Goal: Transaction & Acquisition: Purchase product/service

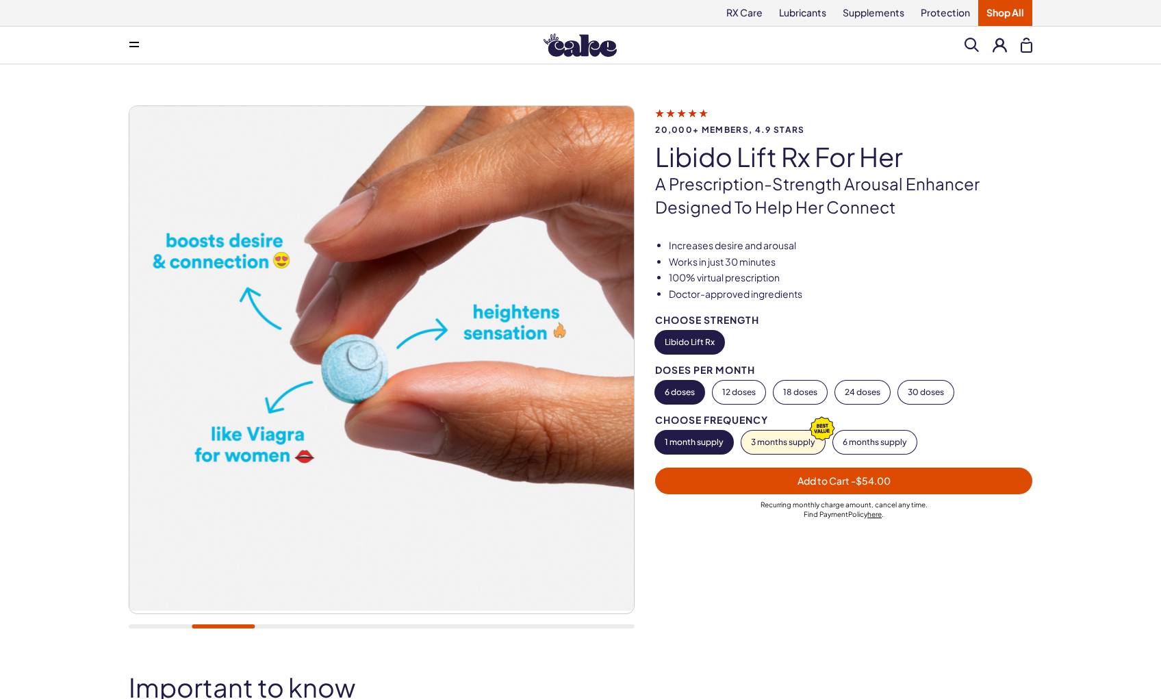
click at [594, 55] on img at bounding box center [579, 45] width 73 height 23
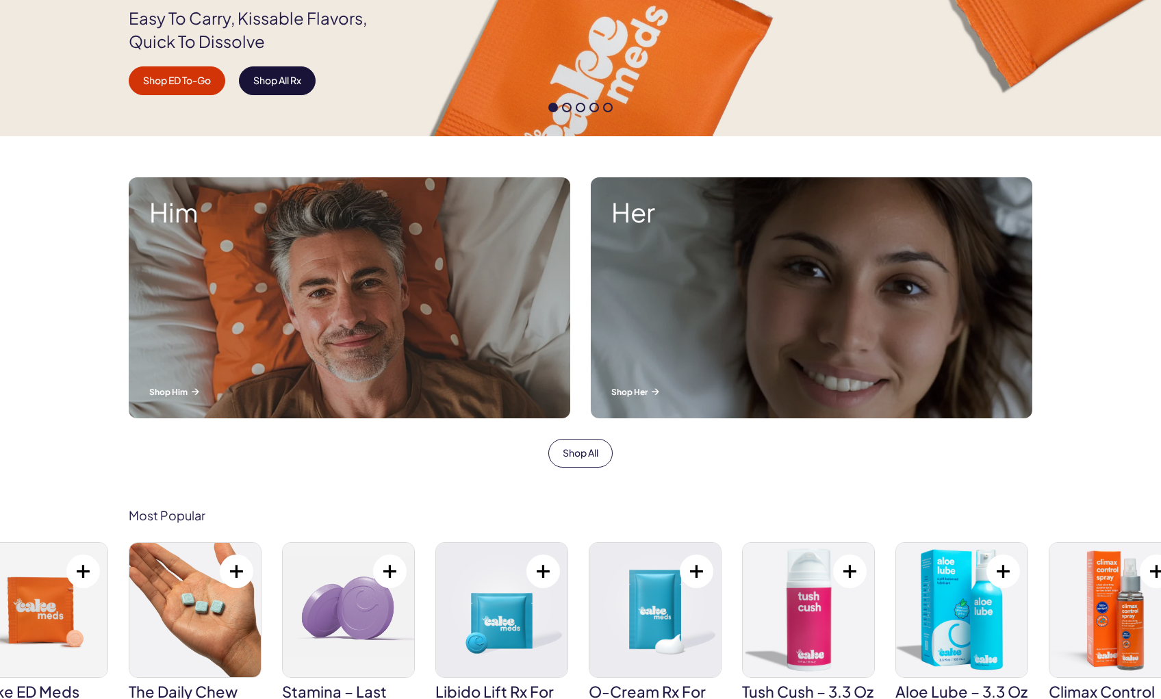
scroll to position [359, 0]
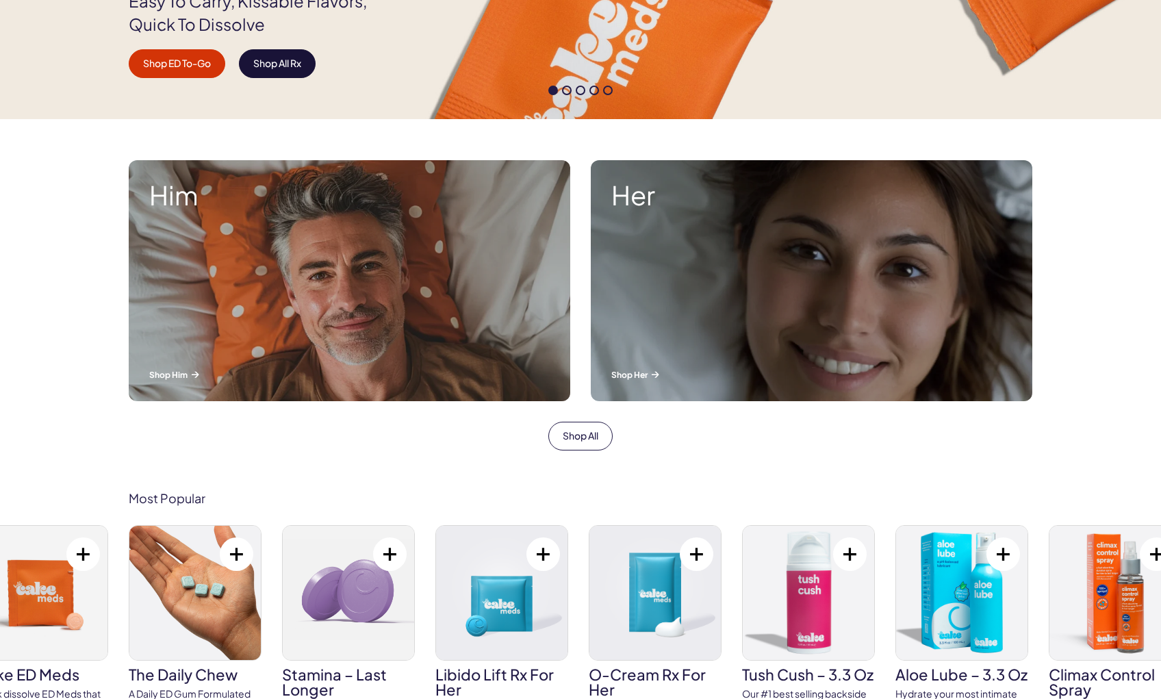
click at [268, 70] on link "Shop All Rx" at bounding box center [277, 63] width 77 height 29
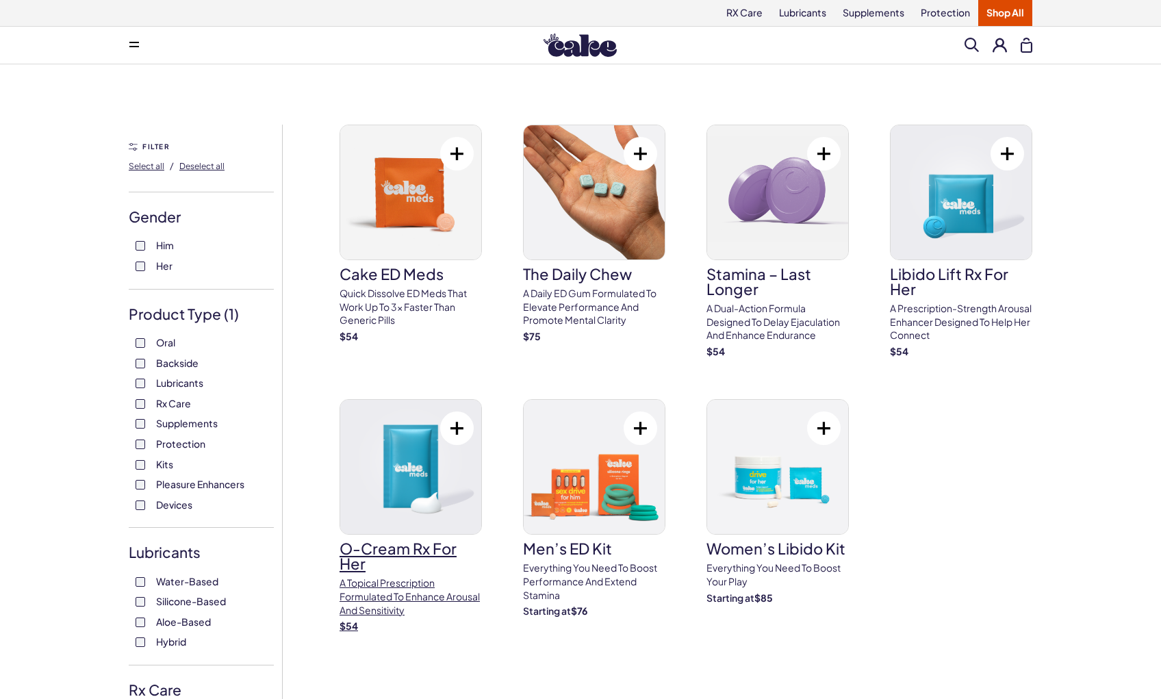
click at [427, 506] on img at bounding box center [410, 467] width 141 height 134
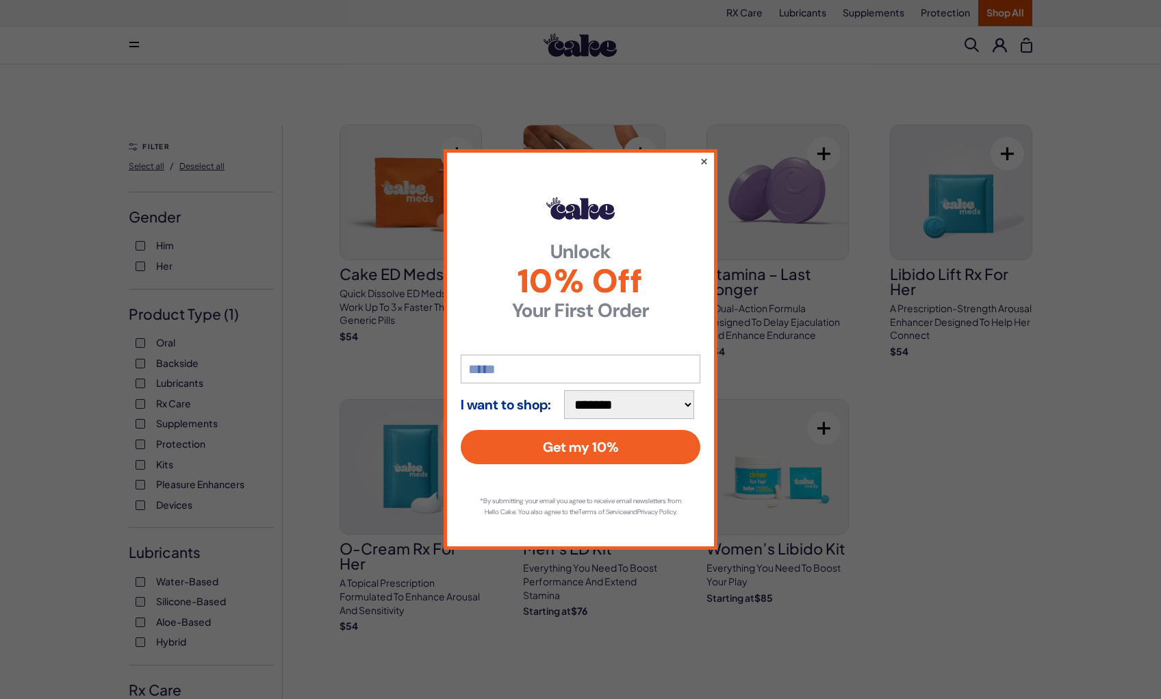
click at [706, 158] on button "×" at bounding box center [703, 161] width 9 height 16
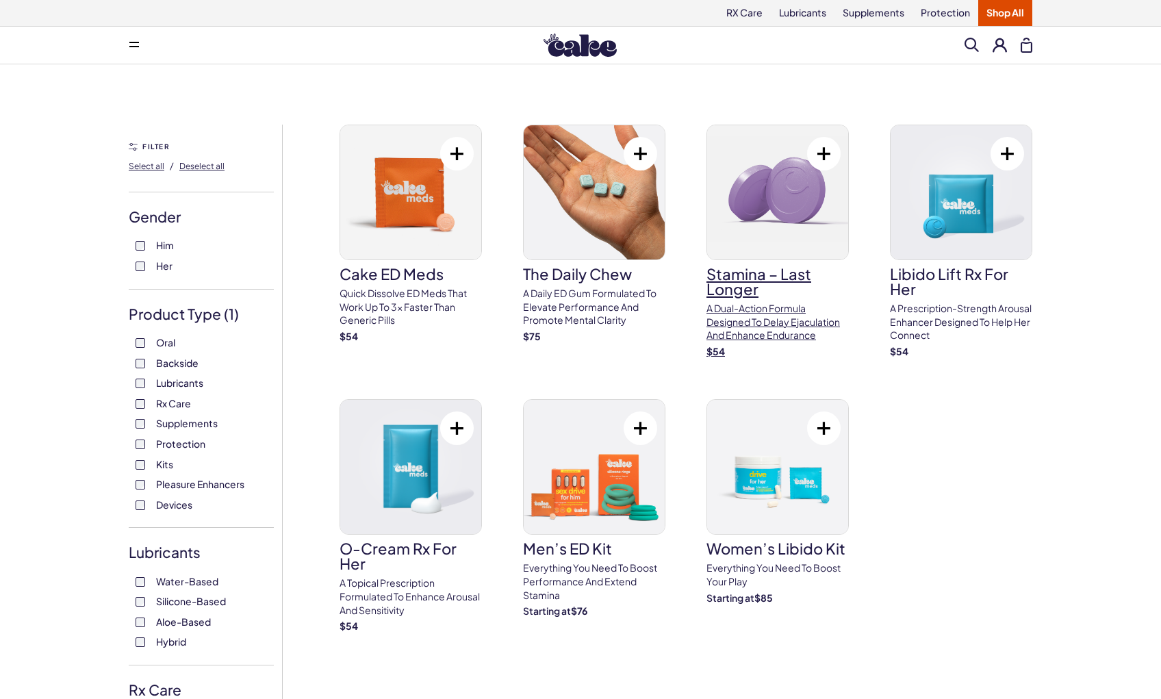
click at [806, 268] on h3 "Stamina – Last Longer" at bounding box center [777, 281] width 142 height 30
click at [545, 295] on p "A Daily ED Gum Formulated To Elevate Performance And Promote Mental Clarity" at bounding box center [594, 307] width 142 height 40
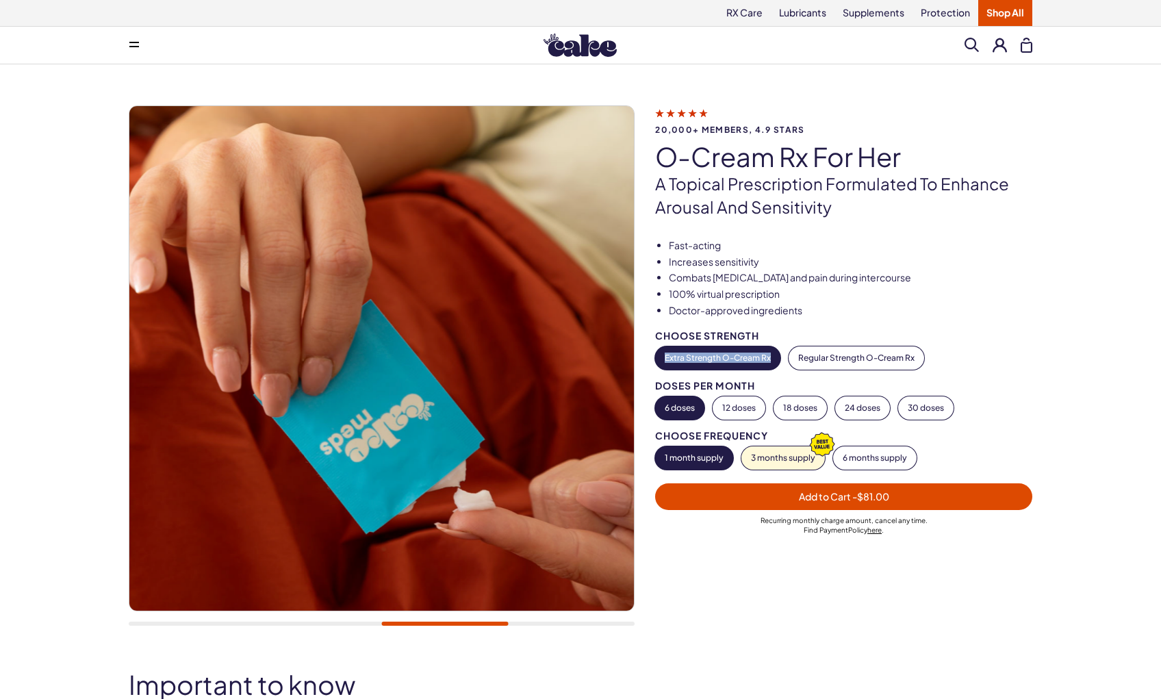
drag, startPoint x: 652, startPoint y: 357, endPoint x: 778, endPoint y: 355, distance: 125.9
click at [778, 355] on div "20,000+ members, 4.9 stars O-Cream Rx for Her A topical prescription formulated…" at bounding box center [580, 372] width 903 height 535
copy button "Extra Strength O-Cream Rx"
click at [647, 352] on div "20,000+ members, 4.9 stars O-Cream Rx for Her A topical prescription formulated…" at bounding box center [580, 372] width 903 height 535
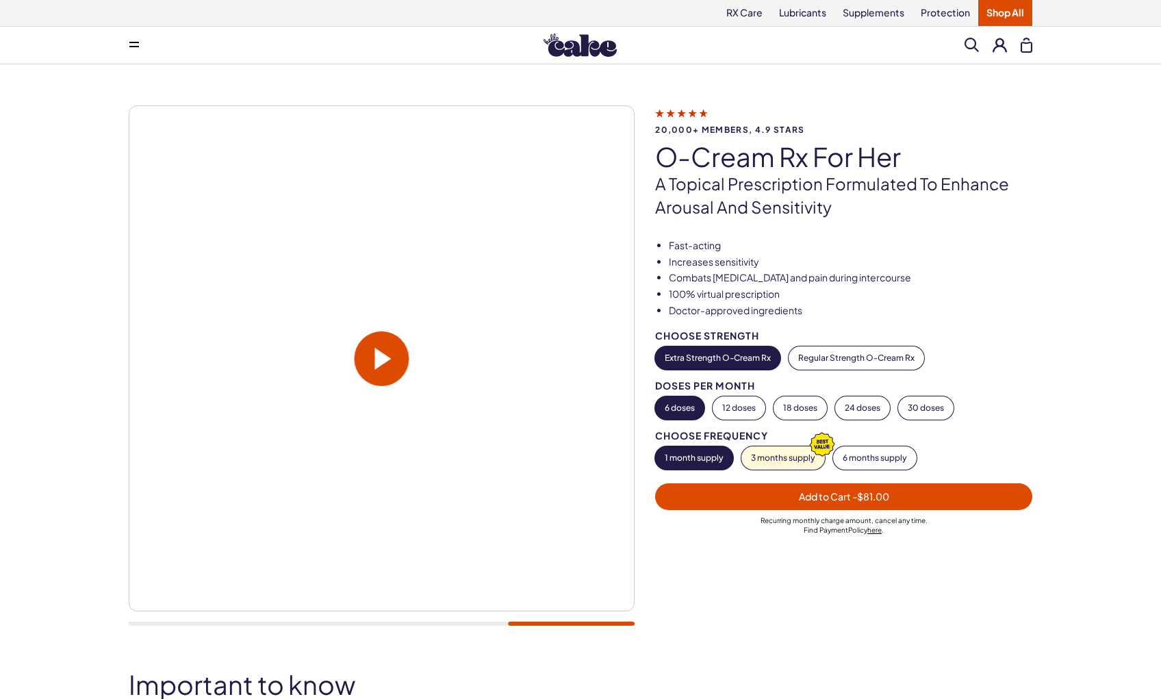
drag, startPoint x: 647, startPoint y: 352, endPoint x: 769, endPoint y: 356, distance: 121.9
click at [769, 356] on div "20,000+ members, 4.9 stars O-Cream Rx for Her A topical prescription formulated…" at bounding box center [580, 372] width 903 height 535
